Goal: Contribute content: Add original content to the website for others to see

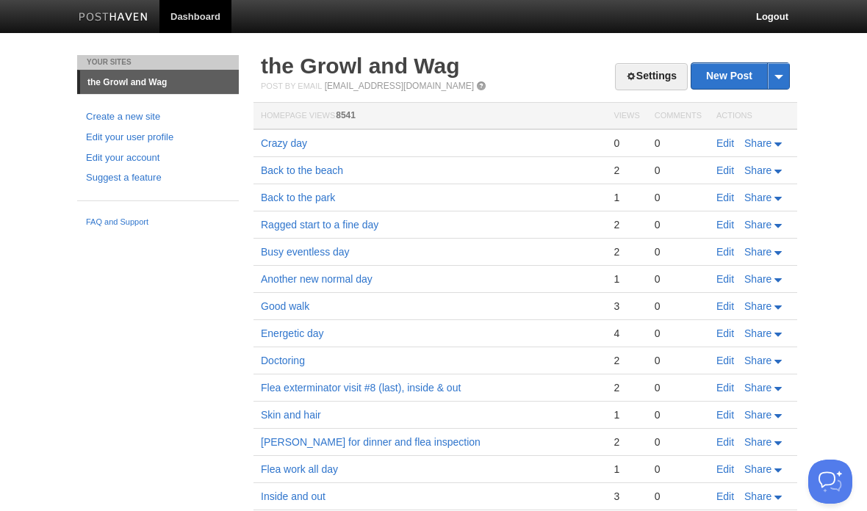
click at [722, 142] on link "Edit" at bounding box center [725, 143] width 18 height 12
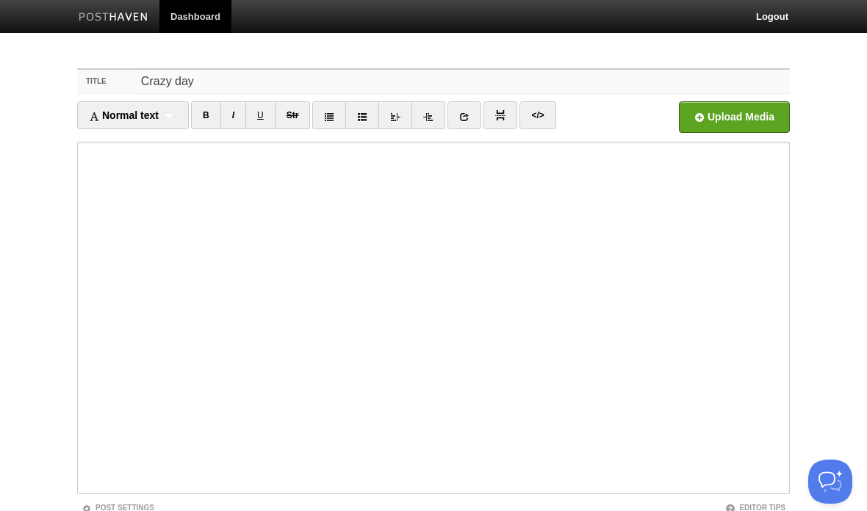
click at [224, 80] on input "Crazy day" at bounding box center [463, 82] width 653 height 24
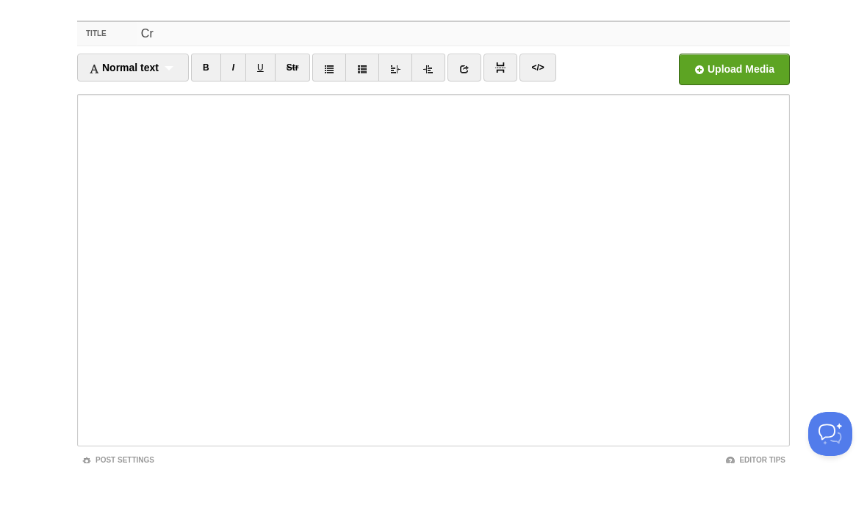
type input "C"
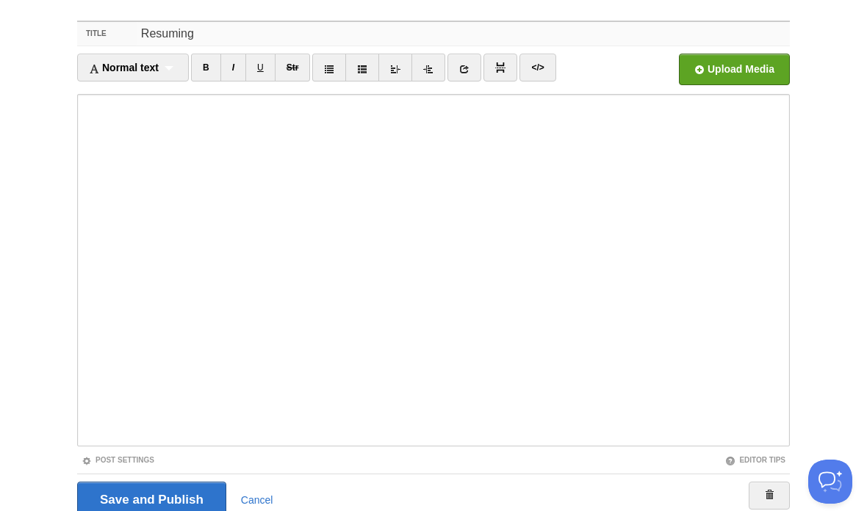
type input "Resuming"
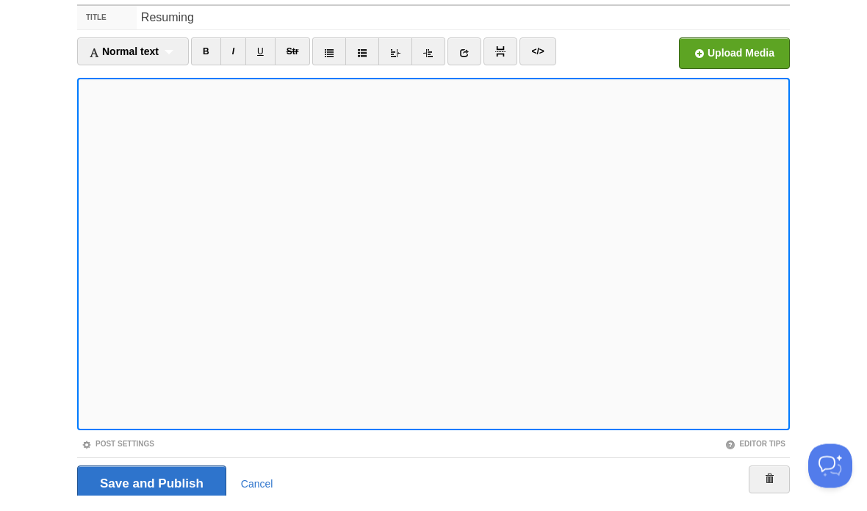
click at [537, 54] on link "</>" at bounding box center [537, 68] width 36 height 28
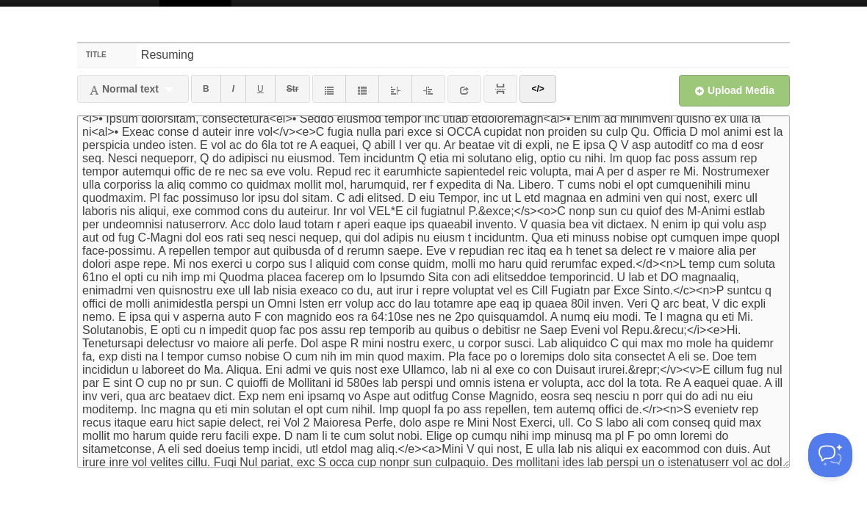
scroll to position [12, 0]
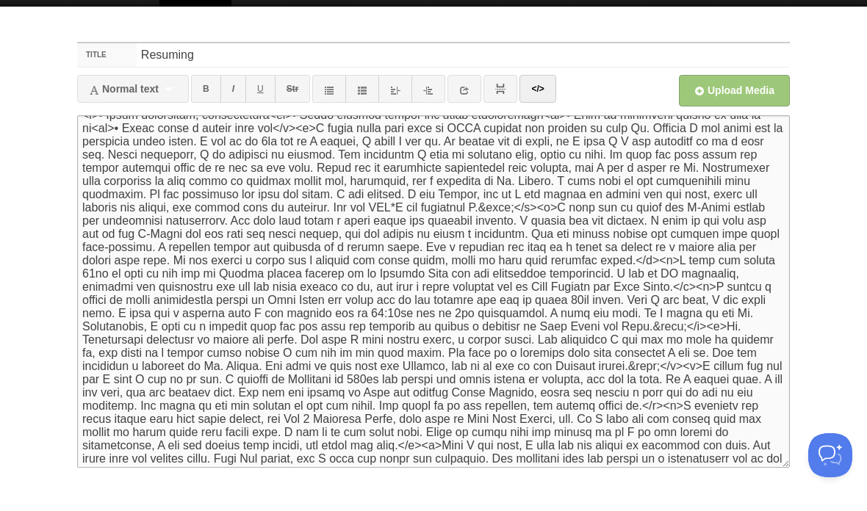
click at [222, 142] on textarea at bounding box center [433, 318] width 712 height 353
click at [220, 142] on textarea at bounding box center [433, 318] width 712 height 353
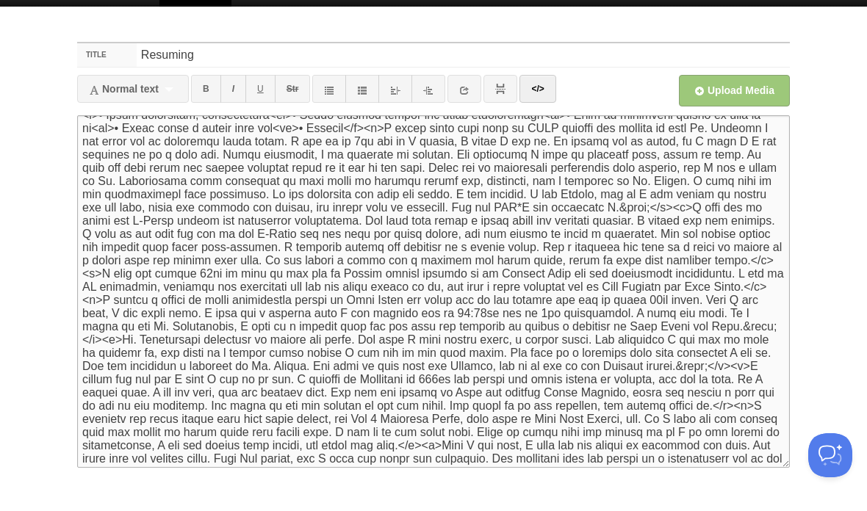
type textarea "<l>• Ipsum dolorsitam, consectetura<el>• Seddo eiusmod tempor inc utlab etdolor…"
click at [555, 101] on link "</>" at bounding box center [537, 115] width 36 height 28
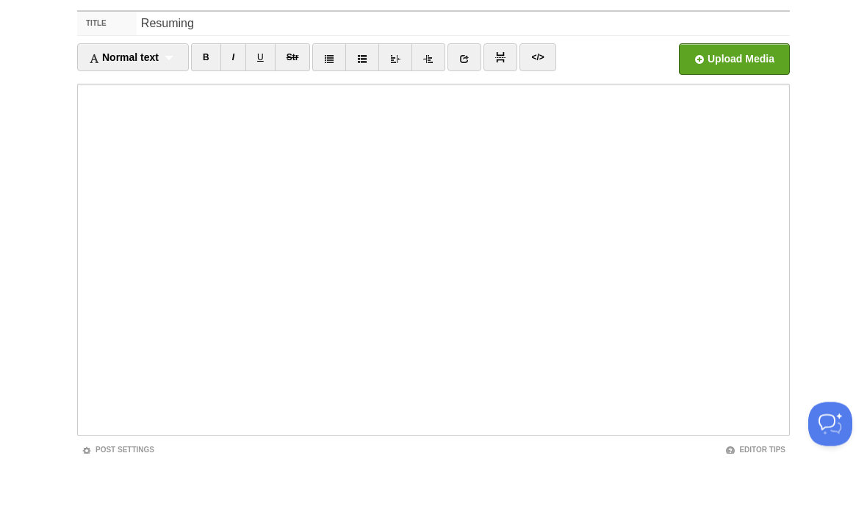
scroll to position [58, 0]
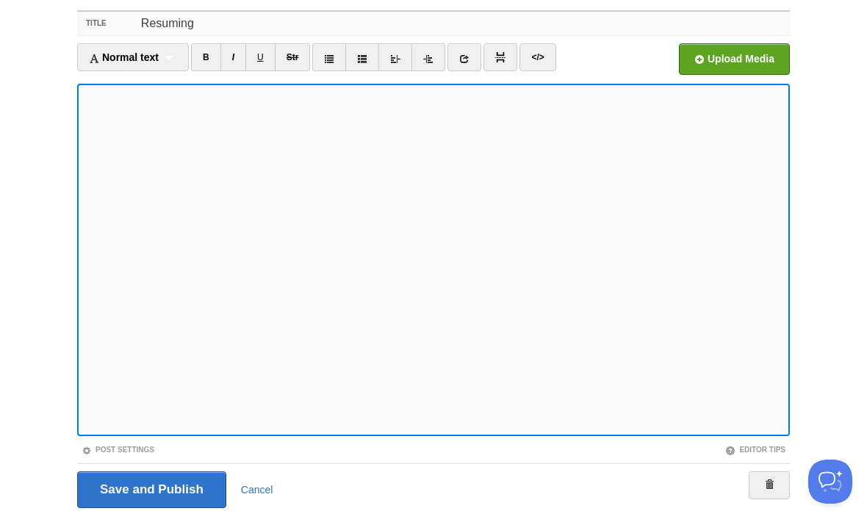
click at [238, 33] on input "Resuming" at bounding box center [463, 24] width 653 height 24
click at [237, 33] on input "Resuming" at bounding box center [463, 24] width 653 height 24
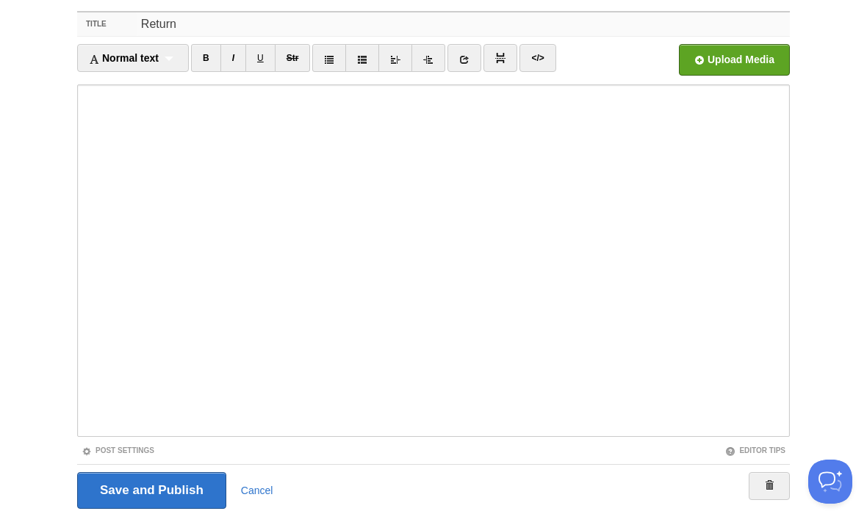
type input "Return"
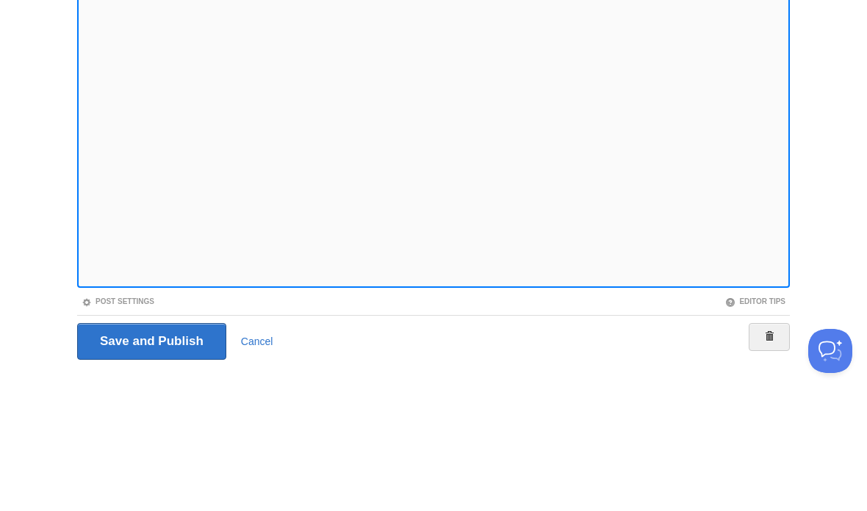
scroll to position [109, 0]
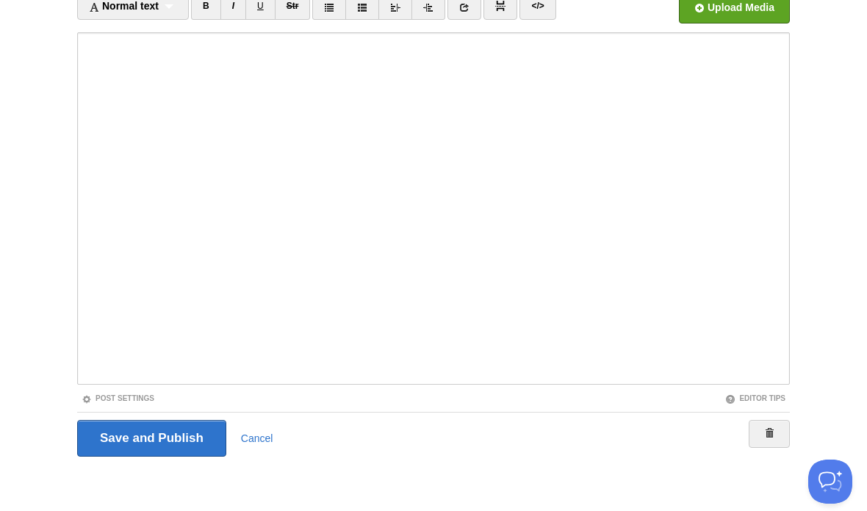
click at [815, 485] on button "Open Beacon popover" at bounding box center [830, 482] width 44 height 44
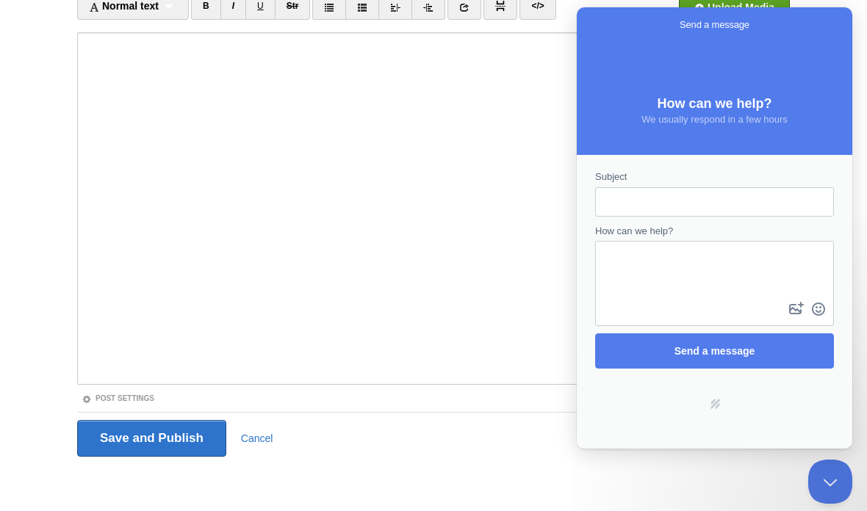
scroll to position [0, 0]
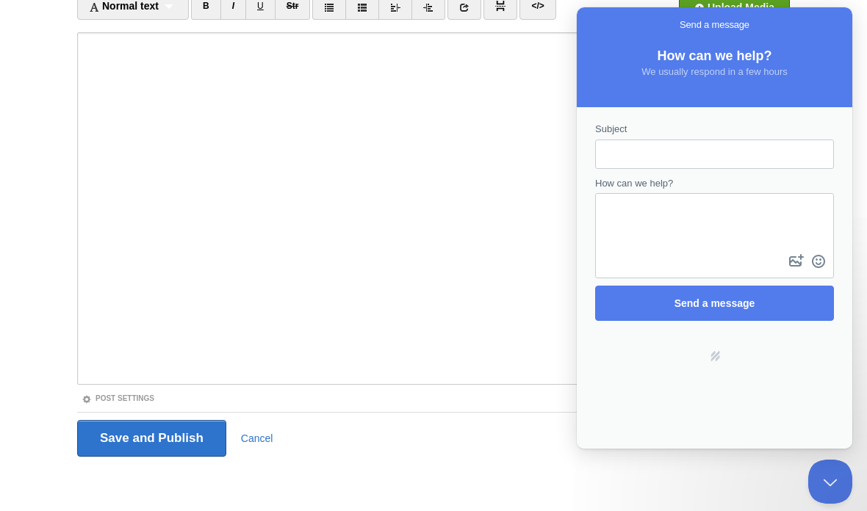
click at [825, 475] on button "Close Beacon popover" at bounding box center [830, 482] width 44 height 44
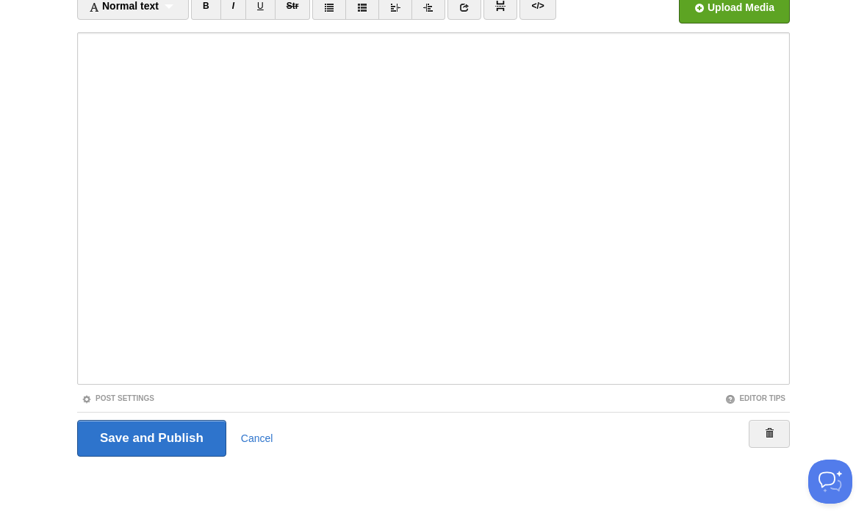
click at [173, 433] on input "Save and Publish" at bounding box center [151, 438] width 149 height 37
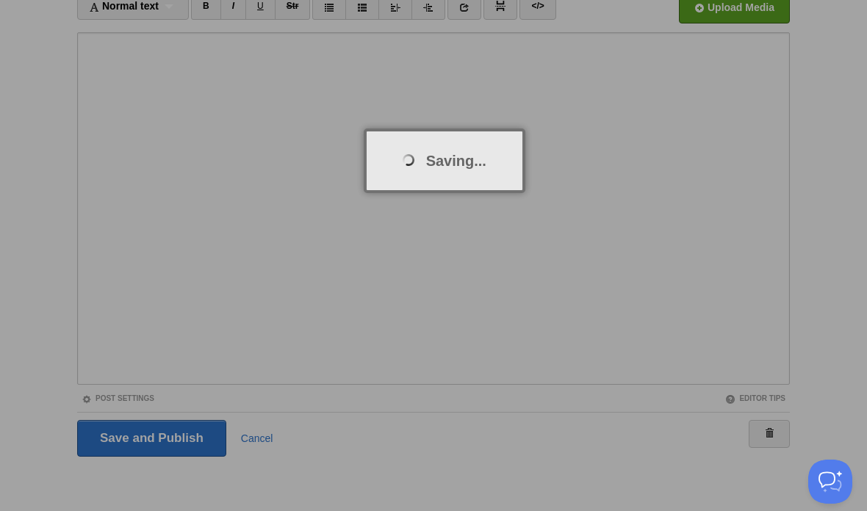
scroll to position [55, 0]
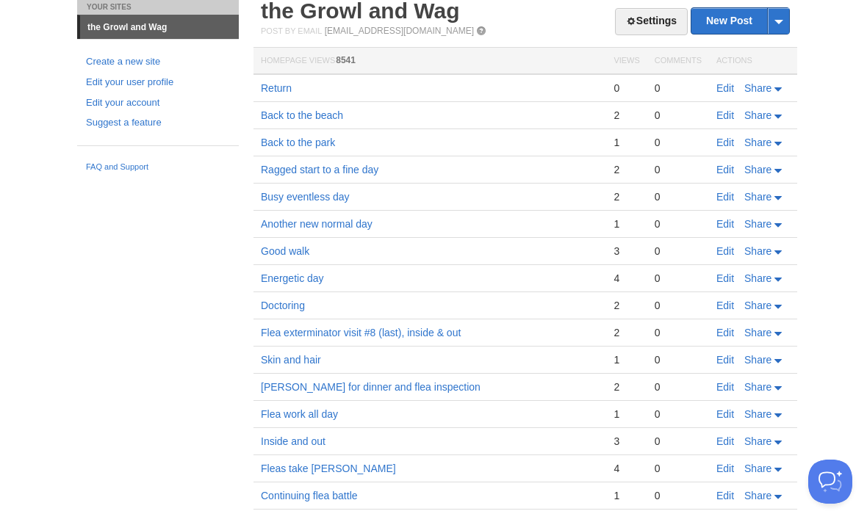
click at [718, 89] on link "Edit" at bounding box center [725, 88] width 18 height 12
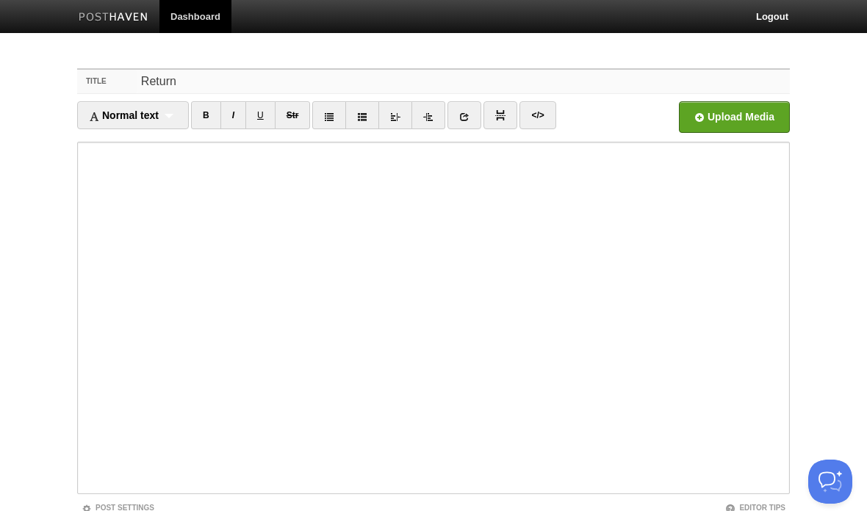
click at [220, 73] on input "Return" at bounding box center [463, 82] width 653 height 24
click at [231, 78] on input "Return" at bounding box center [463, 82] width 653 height 24
type input "R"
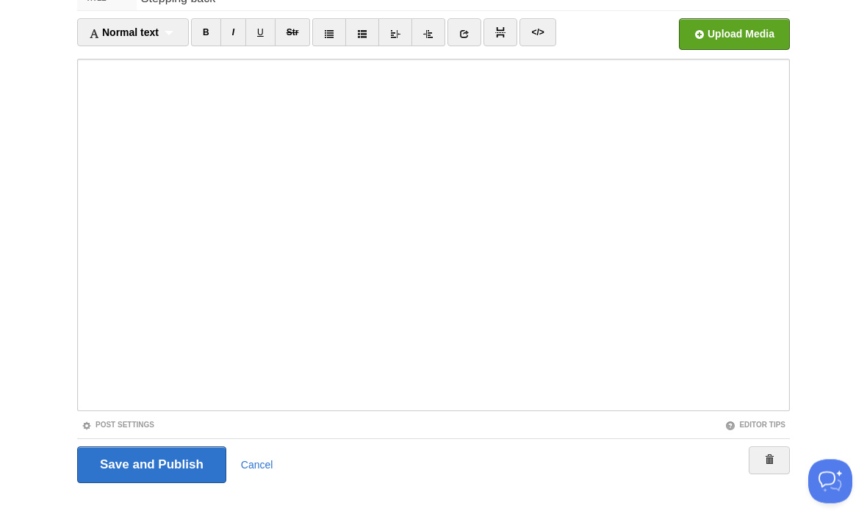
scroll to position [109, 0]
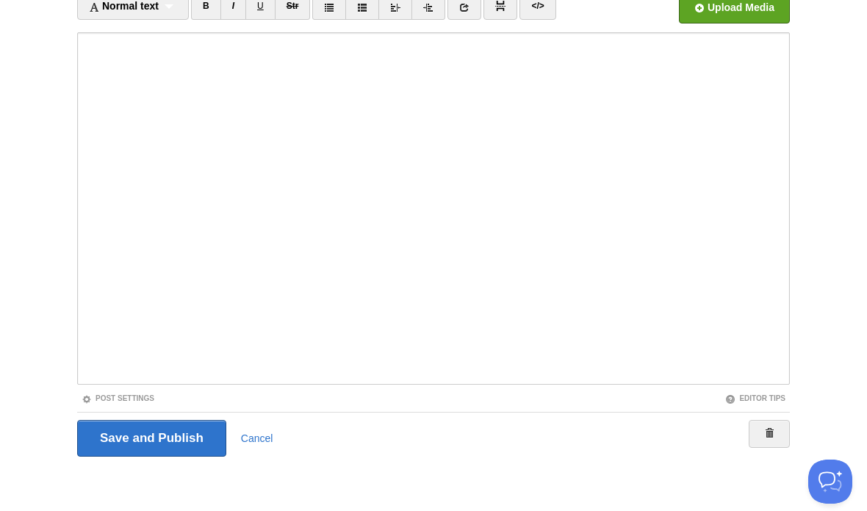
type input "Stepping back"
click at [198, 436] on input "Save and Publish" at bounding box center [151, 438] width 149 height 37
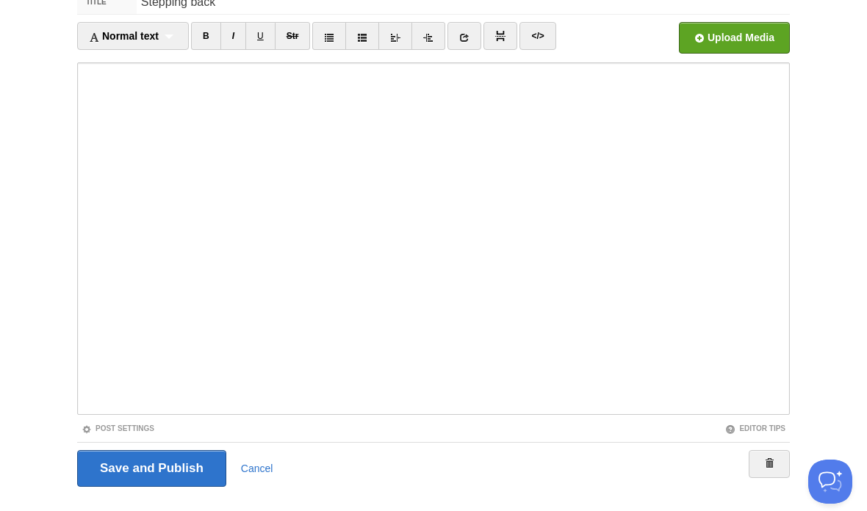
scroll to position [55, 0]
